Goal: Information Seeking & Learning: Learn about a topic

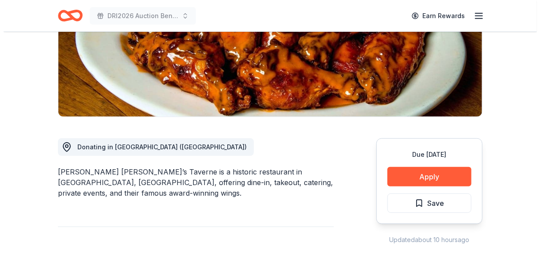
scroll to position [221, 0]
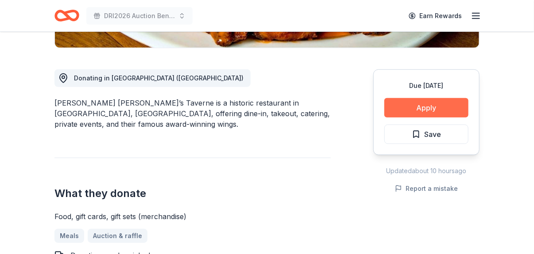
click at [447, 105] on button "Apply" at bounding box center [426, 107] width 84 height 19
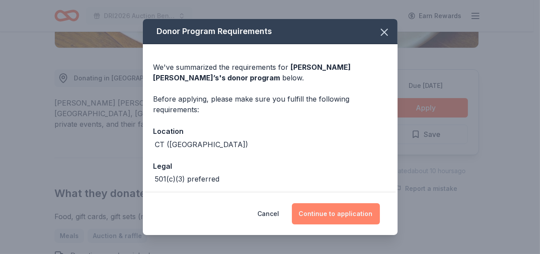
click at [351, 215] on button "Continue to application" at bounding box center [336, 214] width 88 height 21
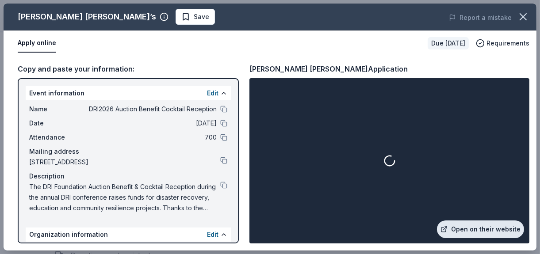
click at [493, 226] on link "Open on their website" at bounding box center [480, 230] width 87 height 18
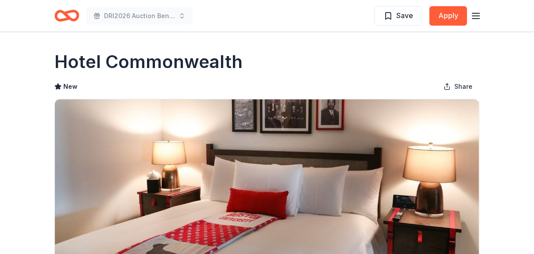
click at [73, 11] on icon "Home" at bounding box center [71, 15] width 14 height 9
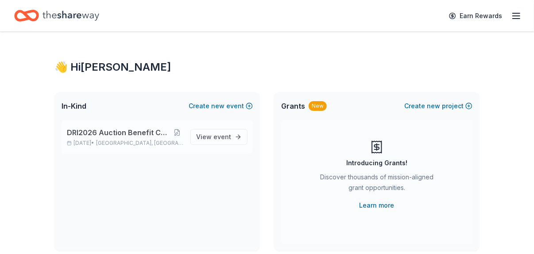
click at [143, 128] on span "DRI2026 Auction Benefit Cocktail Reception" at bounding box center [119, 132] width 104 height 11
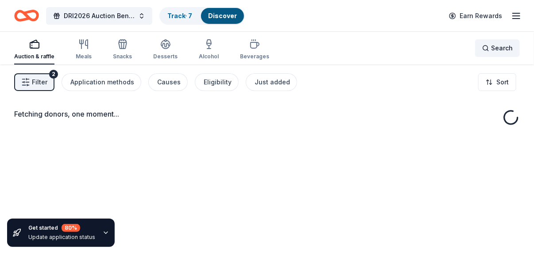
click at [490, 46] on div "Search" at bounding box center [497, 48] width 31 height 11
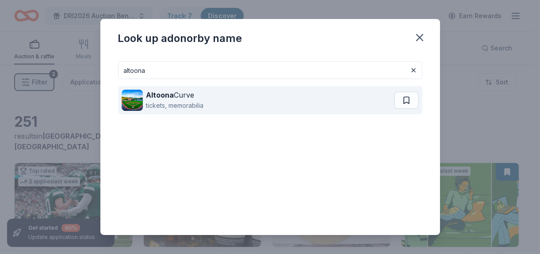
type input "altoona"
click at [188, 93] on div "Altoona Curve" at bounding box center [175, 95] width 58 height 11
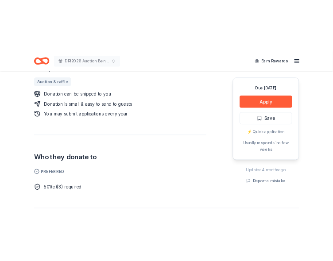
scroll to position [442, 0]
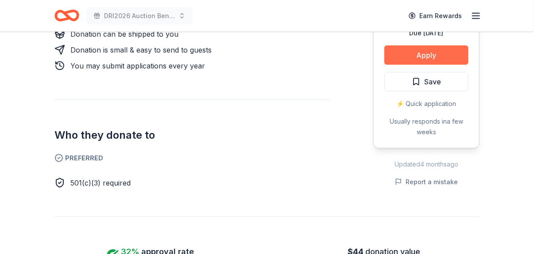
click at [435, 47] on button "Apply" at bounding box center [426, 55] width 84 height 19
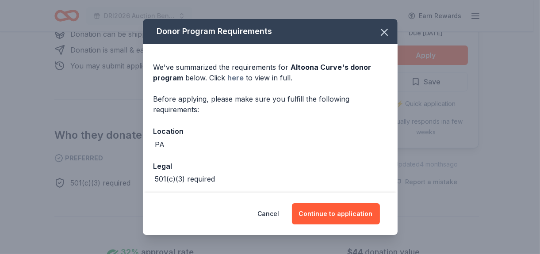
click at [236, 78] on link "here" at bounding box center [236, 78] width 16 height 11
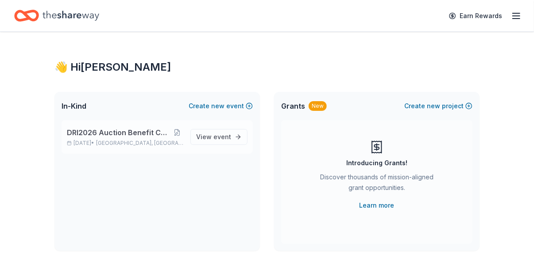
click at [150, 136] on span "DRI2026 Auction Benefit Cocktail Reception" at bounding box center [119, 132] width 104 height 11
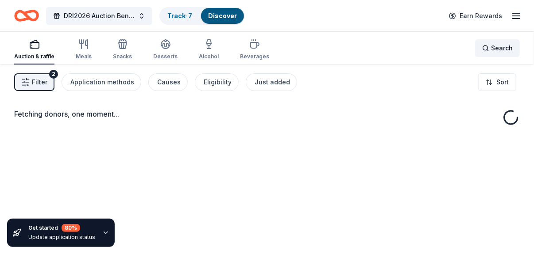
click at [497, 47] on span "Search" at bounding box center [502, 48] width 22 height 11
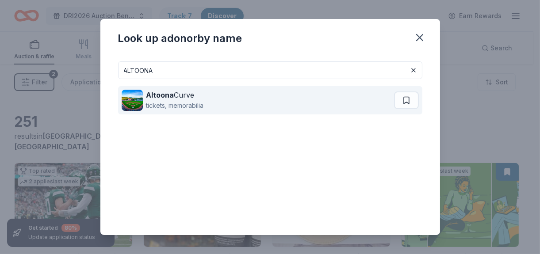
click at [153, 101] on div "tickets, memorabilia" at bounding box center [175, 105] width 58 height 11
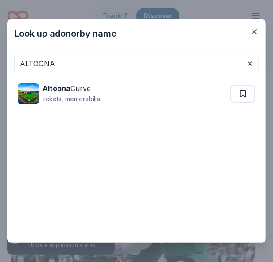
drag, startPoint x: 198, startPoint y: 126, endPoint x: 173, endPoint y: 117, distance: 25.9
click at [198, 126] on div "ALTOONA Altoona Curve tickets, memorabilia" at bounding box center [136, 154] width 244 height 198
drag, startPoint x: 56, startPoint y: 65, endPoint x: -27, endPoint y: 52, distance: 83.8
click at [0, 52] on html "DRI2026 Auction Benefit Cocktail Reception Track · 7 Discover Earn Rewards Auct…" at bounding box center [136, 131] width 273 height 262
paste input "MLB: Yankee Baseball Team"
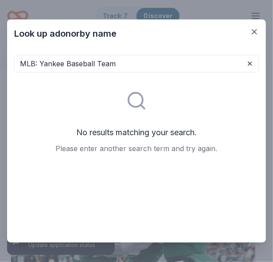
drag, startPoint x: 39, startPoint y: 60, endPoint x: -8, endPoint y: 57, distance: 47.5
click at [0, 57] on html "DRI2026 Auction Benefit Cocktail Reception Track · 7 Discover Earn Rewards Auct…" at bounding box center [136, 131] width 273 height 262
click at [18, 61] on input "Yankee Baseball Team" at bounding box center [136, 64] width 244 height 18
drag, startPoint x: 143, startPoint y: 63, endPoint x: 80, endPoint y: 77, distance: 65.2
click at [81, 73] on div "New York Yankee Baseball Team No results matching your search. Please enter ano…" at bounding box center [136, 154] width 244 height 198
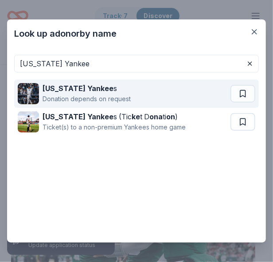
type input "New York Yankee"
click at [112, 99] on div "Donation depends on request" at bounding box center [86, 99] width 88 height 11
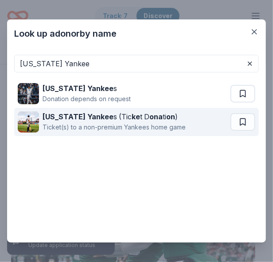
click at [96, 119] on strong "New York Yankee" at bounding box center [77, 116] width 71 height 9
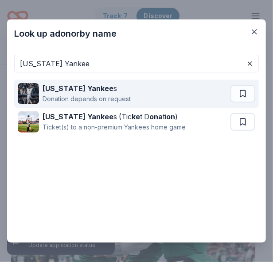
click at [88, 92] on strong "New York Yankee" at bounding box center [77, 88] width 71 height 9
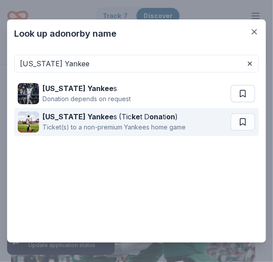
click at [104, 119] on div "New York Yankee s (Tic ke t D ona ti on )" at bounding box center [113, 117] width 143 height 11
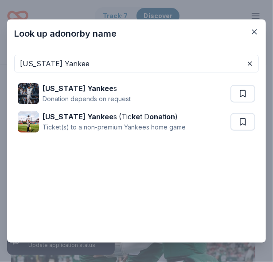
click at [180, 190] on div "New York Yankee New York Yankee s Donation depends on request New York Yankee s…" at bounding box center [136, 154] width 244 height 198
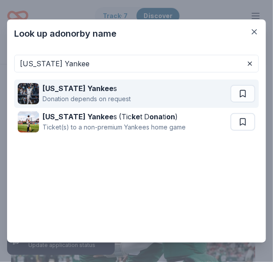
drag, startPoint x: 157, startPoint y: 87, endPoint x: 144, endPoint y: 80, distance: 14.7
click at [158, 87] on div "New York Yankee s Donation depends on request" at bounding box center [124, 94] width 212 height 28
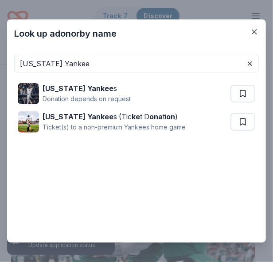
drag, startPoint x: 194, startPoint y: 49, endPoint x: 199, endPoint y: 46, distance: 5.8
click at [194, 49] on div "New York Yankee New York Yankee s Donation depends on request New York Yankee s…" at bounding box center [136, 145] width 258 height 195
click at [253, 28] on icon "button" at bounding box center [254, 31] width 9 height 9
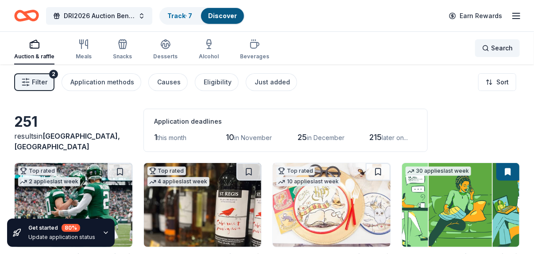
click at [494, 49] on span "Search" at bounding box center [502, 48] width 22 height 11
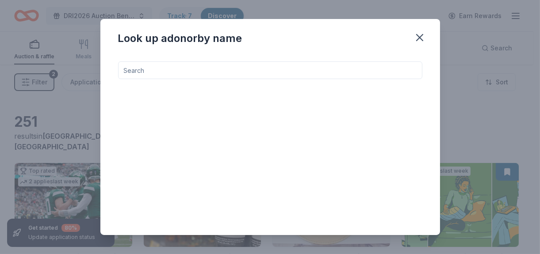
click at [168, 70] on input at bounding box center [270, 71] width 304 height 18
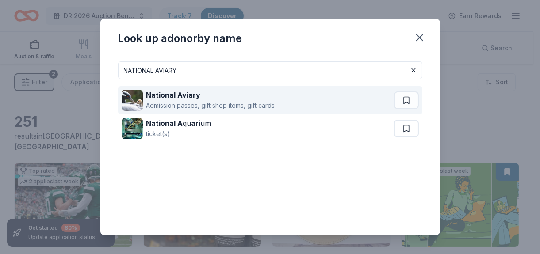
type input "NATIONAL AVIARY"
click at [196, 99] on div "National Aviary" at bounding box center [210, 95] width 129 height 11
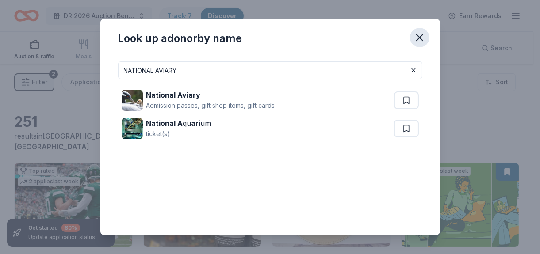
click at [421, 38] on icon "button" at bounding box center [420, 37] width 12 height 12
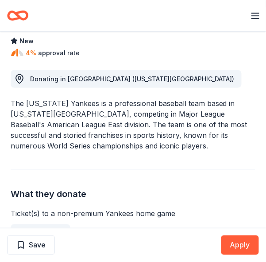
scroll to position [133, 0]
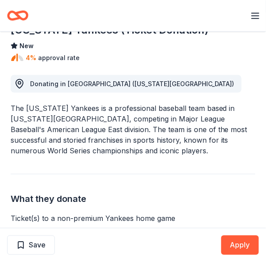
drag, startPoint x: 177, startPoint y: 176, endPoint x: 150, endPoint y: 172, distance: 28.1
click at [177, 176] on div "What they donate Ticket(s) to a non-premium Yankees home game Auction & raffle …" at bounding box center [133, 216] width 245 height 85
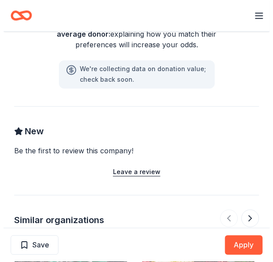
scroll to position [619, 0]
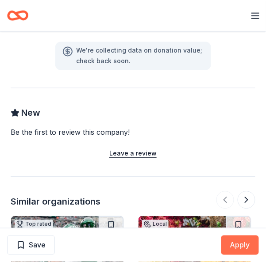
click at [236, 242] on button "Apply" at bounding box center [240, 245] width 38 height 19
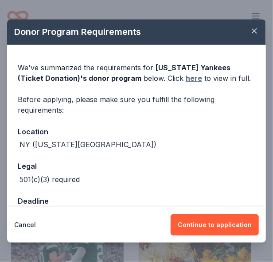
click at [185, 80] on link "here" at bounding box center [193, 78] width 16 height 11
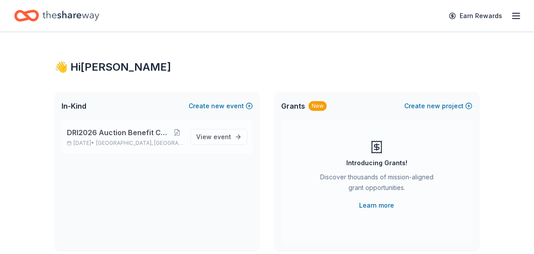
click at [148, 134] on span "DRI2026 Auction Benefit Cocktail Reception" at bounding box center [119, 132] width 104 height 11
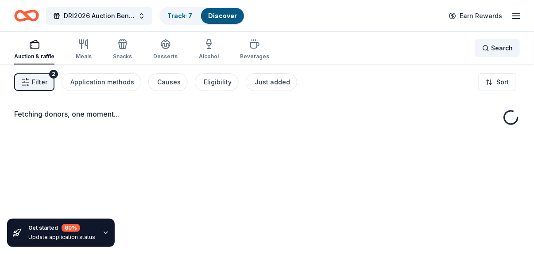
click at [265, 46] on span "Search" at bounding box center [502, 48] width 22 height 11
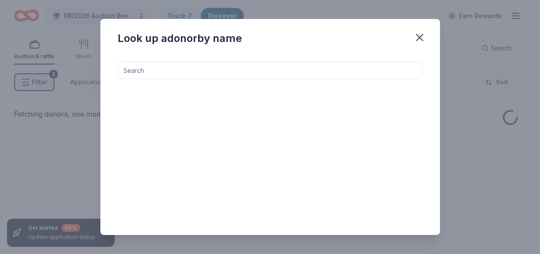
click at [265, 71] on input at bounding box center [270, 71] width 304 height 18
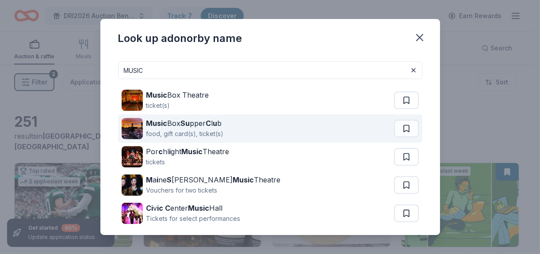
type input "MUSIC"
click at [217, 122] on strong "u" at bounding box center [215, 123] width 4 height 9
drag, startPoint x: 232, startPoint y: 123, endPoint x: 142, endPoint y: 123, distance: 90.3
click at [141, 123] on div "Music Box Su pper C l u b food, gift card(s), ticket(s)" at bounding box center [258, 129] width 273 height 28
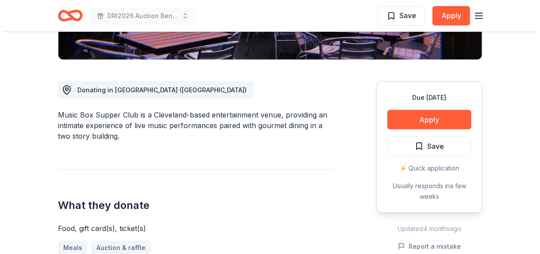
scroll to position [265, 0]
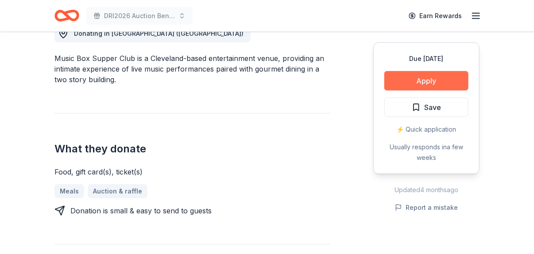
click at [428, 82] on button "Apply" at bounding box center [426, 80] width 84 height 19
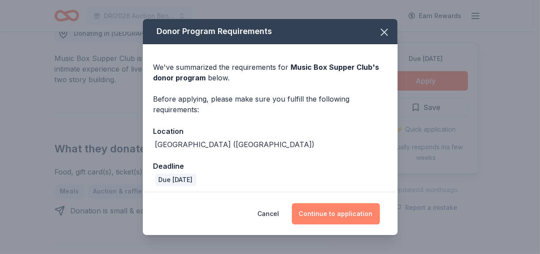
click at [350, 215] on button "Continue to application" at bounding box center [336, 214] width 88 height 21
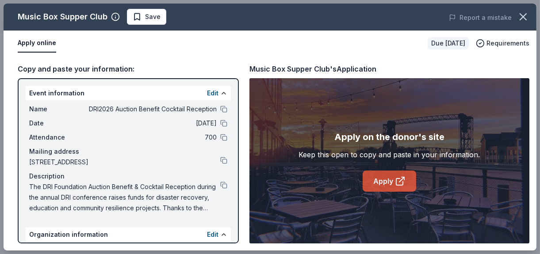
click at [391, 172] on link "Apply" at bounding box center [390, 181] width 54 height 21
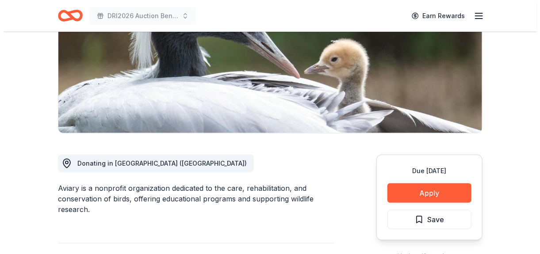
scroll to position [177, 0]
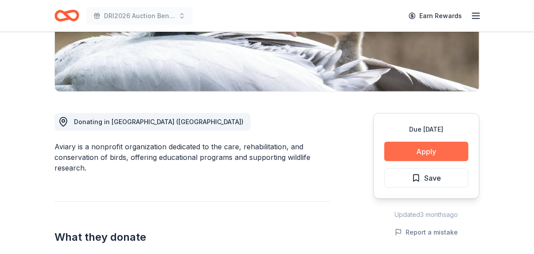
click at [409, 145] on button "Apply" at bounding box center [426, 151] width 84 height 19
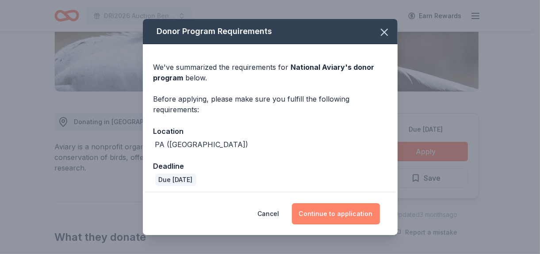
click at [344, 213] on button "Continue to application" at bounding box center [336, 214] width 88 height 21
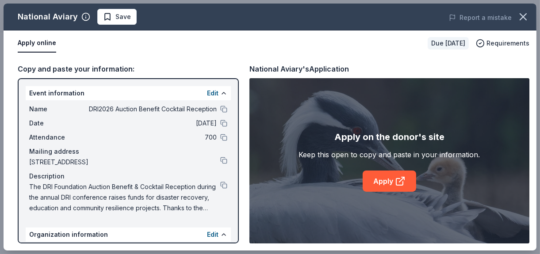
click at [424, 137] on div "Apply on the donor's site" at bounding box center [390, 137] width 110 height 14
click at [400, 180] on icon at bounding box center [400, 181] width 11 height 11
